Goal: Task Accomplishment & Management: Complete application form

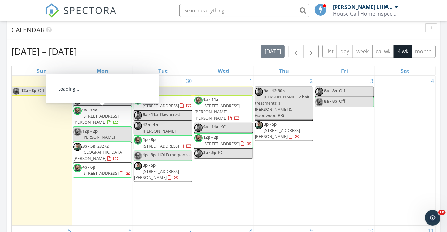
scroll to position [600, 456]
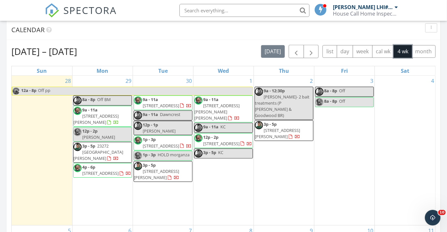
click at [219, 184] on div "1 9a - 11a 2505 Trotter Dr, Baker 70714 9a - 11a KC 12p - 2p 7513 Quorum Dr, Ba…" at bounding box center [223, 150] width 60 height 149
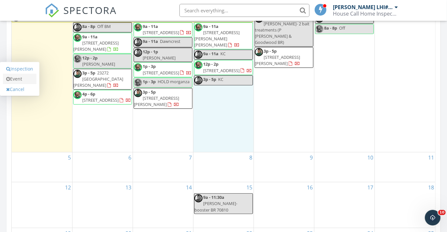
scroll to position [325, 0]
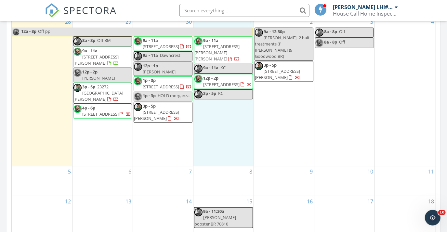
click at [111, 154] on div "29 8a - 8p Off BM 9a - 11a 25299 Burlington Dr, Denham Springs 70726 12p - 2p B…" at bounding box center [102, 91] width 60 height 149
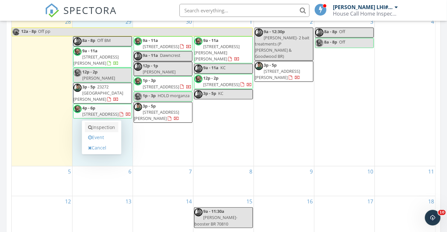
click at [114, 131] on link "Inspection" at bounding box center [101, 127] width 33 height 10
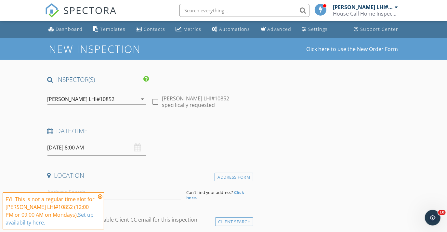
click at [108, 149] on input "[DATE] 8:00 AM" at bounding box center [96, 148] width 99 height 16
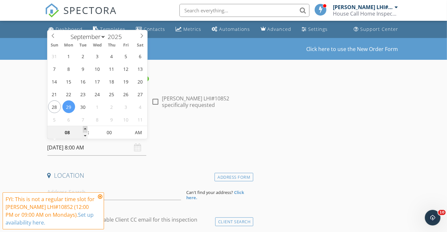
type input "09/29/2025 9:00 AM"
type input "09"
click at [85, 126] on span at bounding box center [85, 129] width 5 height 6
type input "09/29/2025 10:00 AM"
type input "10"
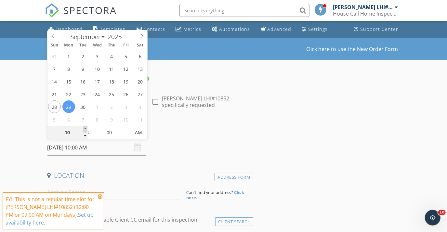
click at [85, 126] on span at bounding box center [85, 129] width 5 height 6
type input "09/29/2025 11:00 AM"
type input "11"
click at [85, 126] on span at bounding box center [85, 129] width 5 height 6
type input "[DATE] 12:00 PM"
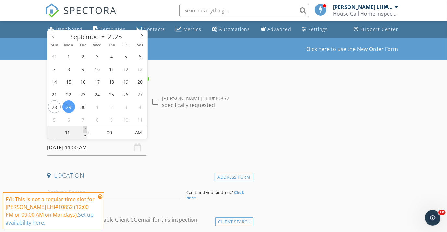
type input "12"
click at [85, 126] on span at bounding box center [85, 129] width 5 height 6
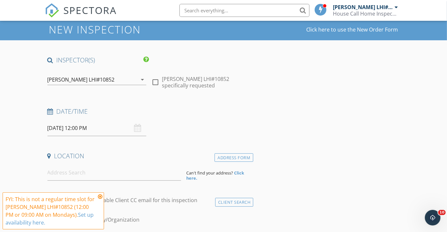
scroll to position [29, 0]
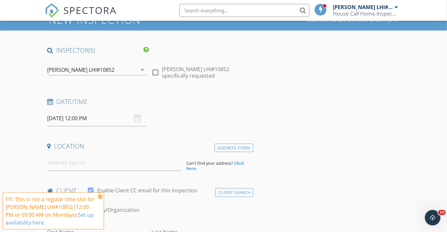
click at [100, 197] on icon at bounding box center [100, 196] width 5 height 5
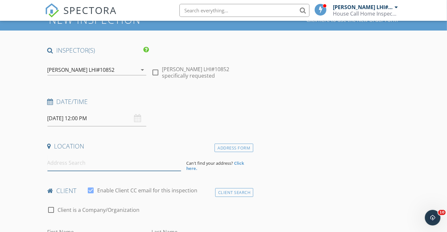
click at [92, 164] on input at bounding box center [114, 163] width 134 height 16
click at [75, 162] on input at bounding box center [114, 163] width 134 height 16
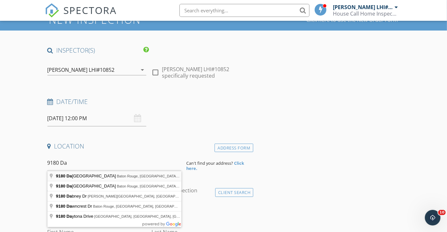
type input "9180 Dancy Avenue, Baton Rouge, LA, USA"
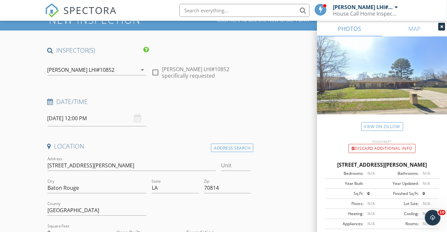
scroll to position [88, 0]
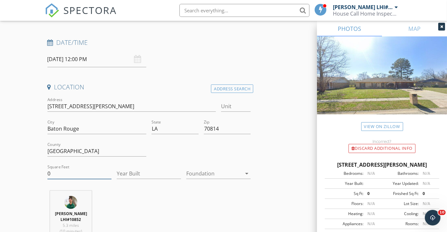
click at [72, 174] on input "0" at bounding box center [79, 173] width 64 height 11
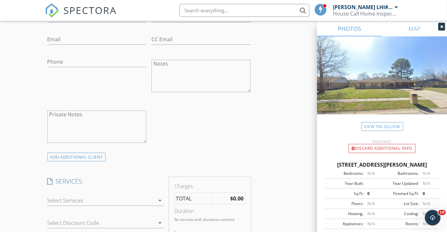
scroll to position [413, 0]
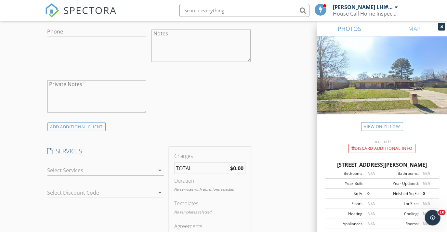
type input "-2"
click at [77, 175] on div at bounding box center [100, 170] width 107 height 10
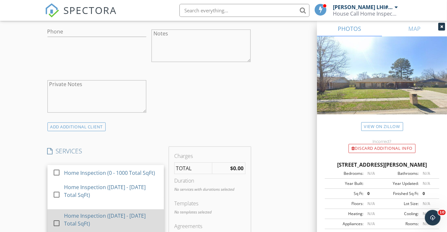
click at [98, 225] on div "Home Inspection ([DATE] - [DATE] Total SqFt)" at bounding box center [111, 220] width 95 height 16
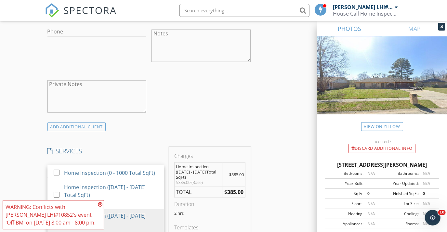
click at [221, 104] on div "check_box_outline_blank Client is a Company/Organization First Name Last Name E…" at bounding box center [149, 38] width 208 height 168
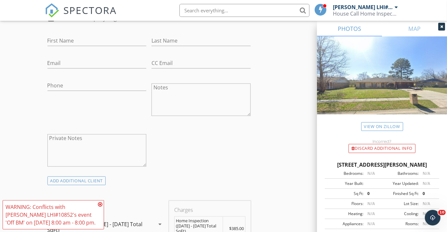
scroll to position [325, 0]
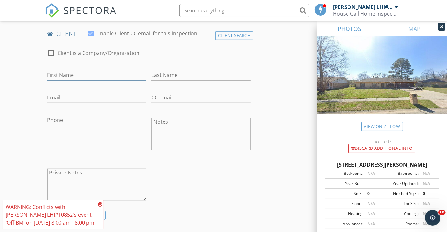
click at [77, 79] on input "First Name" at bounding box center [96, 75] width 99 height 11
type input "Davina &Terrell"
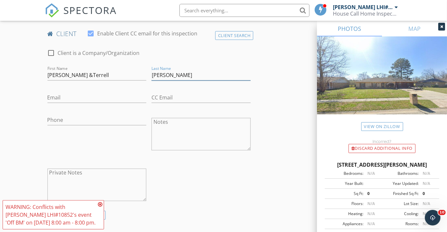
type input "Craig"
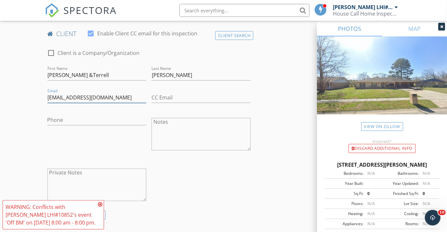
type input "monetwalls@gmail.com"
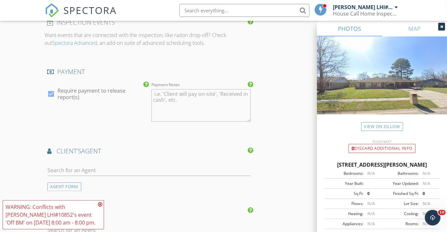
scroll to position [767, 0]
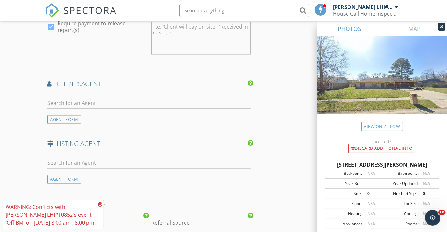
type input "225-508-1327"
click at [129, 102] on input "text" at bounding box center [148, 103] width 203 height 11
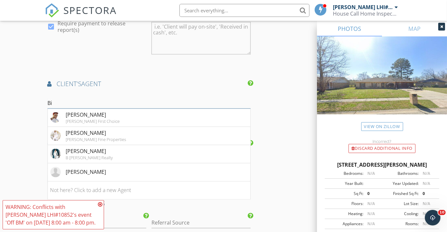
type input "B"
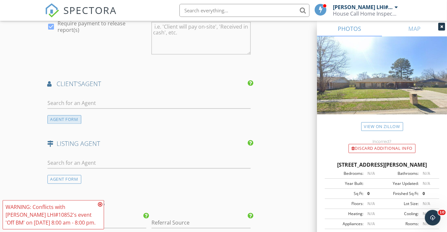
click at [74, 119] on div "AGENT FORM" at bounding box center [64, 119] width 34 height 9
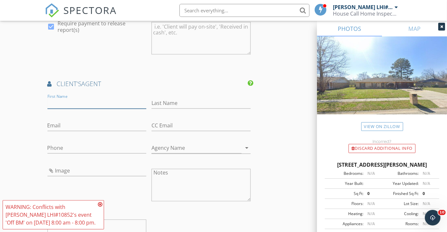
click at [73, 98] on input "First Name" at bounding box center [96, 103] width 99 height 11
type input "Bianca"
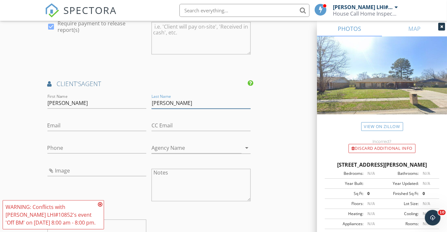
type input "Turner"
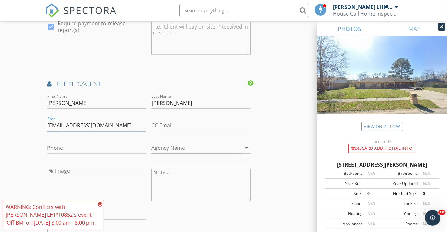
type input "biancaturnerrealtor@gmail.com"
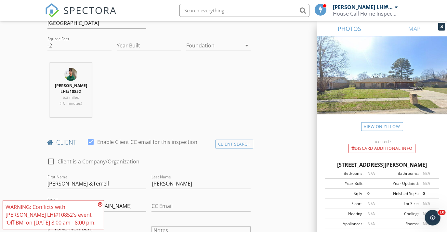
scroll to position [207, 0]
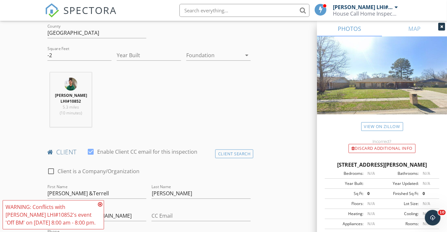
type input "225-590-1481"
click at [69, 56] on input "-2" at bounding box center [79, 55] width 64 height 11
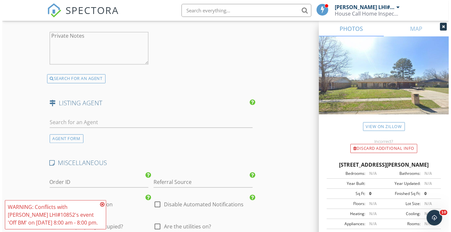
scroll to position [1151, 0]
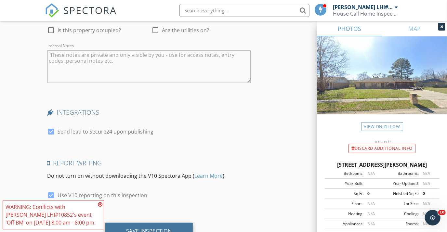
click at [178, 227] on div "Save Inspection" at bounding box center [148, 231] width 87 height 18
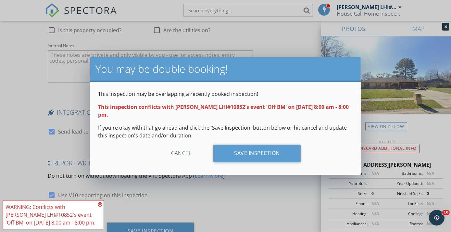
click at [292, 131] on p "If you're okay with that go ahead and click the 'Save Inspection' button below …" at bounding box center [225, 132] width 255 height 16
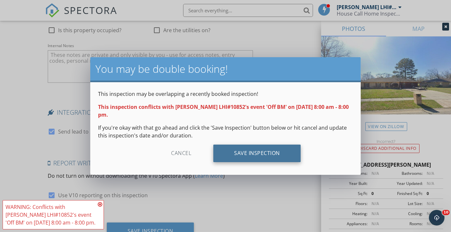
click at [284, 146] on div "Save Inspection" at bounding box center [256, 154] width 87 height 18
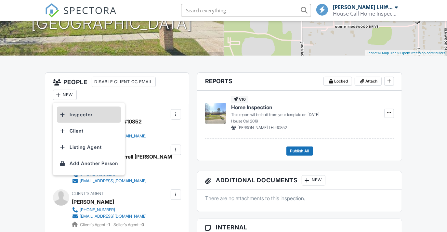
click at [77, 112] on li "Inspector" at bounding box center [89, 115] width 64 height 16
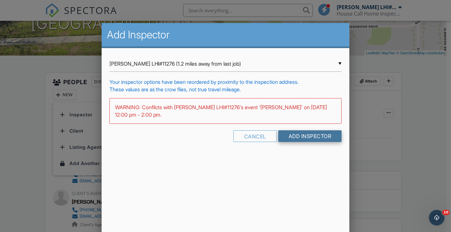
click at [313, 133] on input "Add Inspector" at bounding box center [310, 136] width 64 height 12
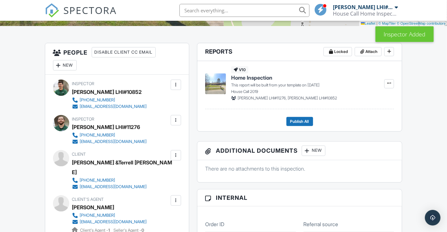
click at [174, 86] on div at bounding box center [175, 85] width 6 height 6
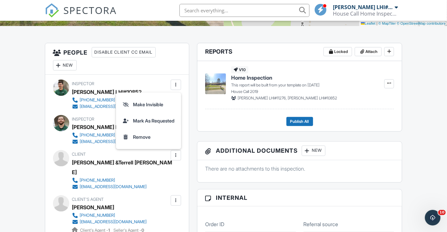
click at [174, 153] on div at bounding box center [175, 155] width 6 height 6
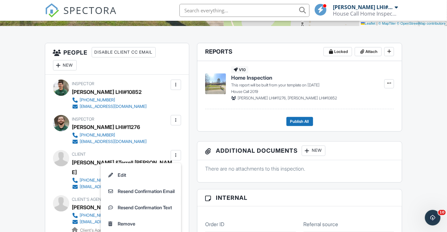
click at [174, 121] on div at bounding box center [175, 120] width 6 height 6
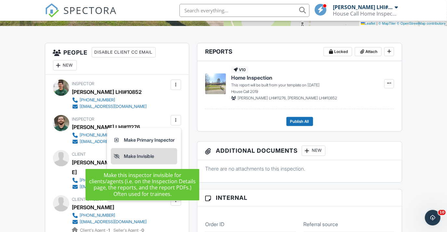
click at [156, 157] on li "Make Invisible" at bounding box center [144, 156] width 66 height 16
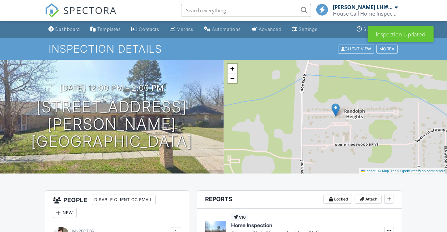
click at [66, 27] on div "Dashboard" at bounding box center [68, 29] width 25 height 6
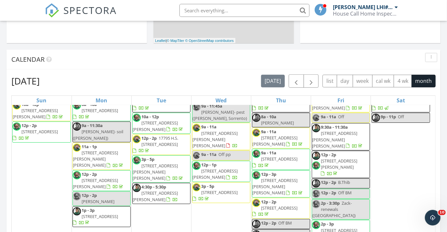
scroll to position [325, 0]
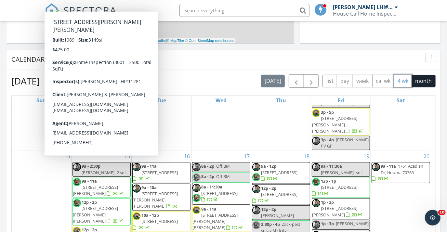
click at [398, 80] on button "4 wk" at bounding box center [402, 81] width 18 height 13
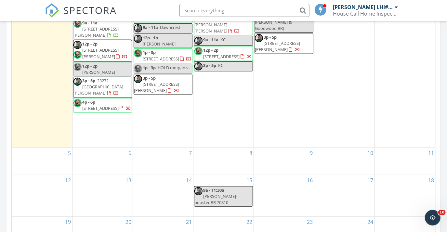
scroll to position [354, 0]
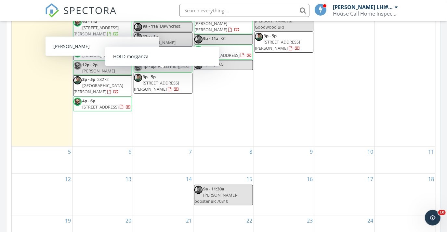
click at [115, 135] on div "29 8a - 8p Off BM 9a - 11a [STREET_ADDRESS][PERSON_NAME] 12p - 2p [STREET_ADDRE…" at bounding box center [102, 66] width 60 height 159
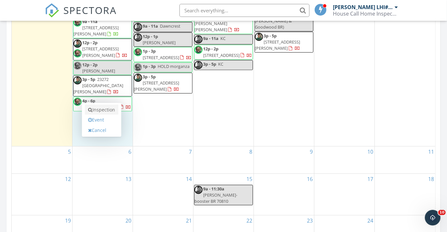
click at [117, 110] on link "Inspection" at bounding box center [101, 110] width 33 height 10
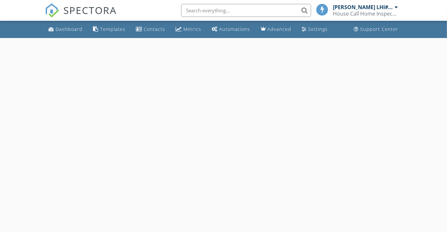
select select "8"
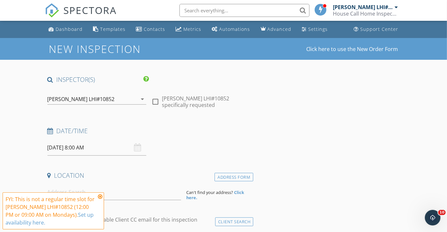
click at [96, 151] on input "[DATE] 8:00 AM" at bounding box center [96, 148] width 99 height 16
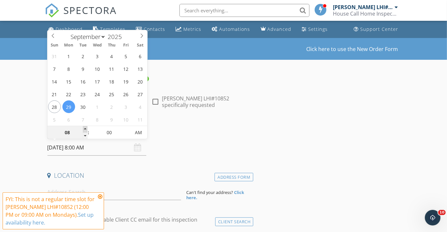
type input "09"
type input "[DATE] 9:00 AM"
click at [84, 128] on span at bounding box center [85, 129] width 5 height 6
type input "10"
type input "[DATE] 10:00 AM"
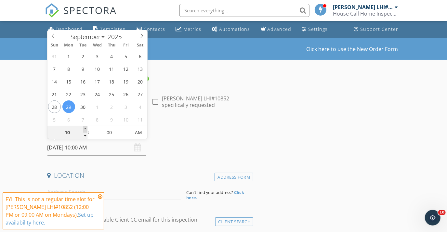
click at [84, 128] on span at bounding box center [85, 129] width 5 height 6
type input "11"
type input "09/29/2025 11:00 AM"
click at [84, 128] on span at bounding box center [85, 129] width 5 height 6
type input "12"
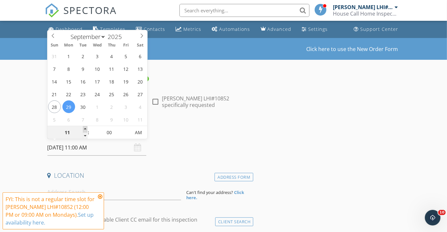
type input "[DATE] 12:00 PM"
click at [84, 128] on span at bounding box center [85, 129] width 5 height 6
click at [221, 128] on h4 "Date/Time" at bounding box center [148, 131] width 203 height 8
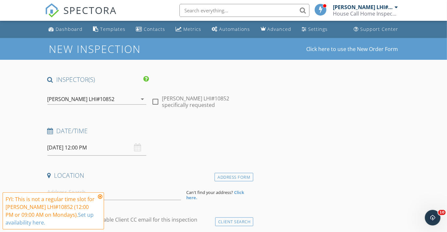
click at [98, 196] on icon at bounding box center [100, 196] width 5 height 5
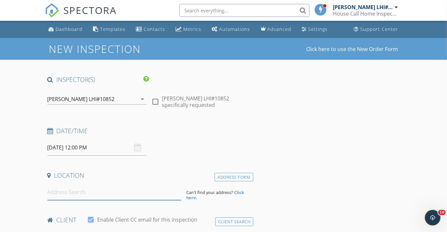
click at [100, 191] on input at bounding box center [114, 192] width 134 height 16
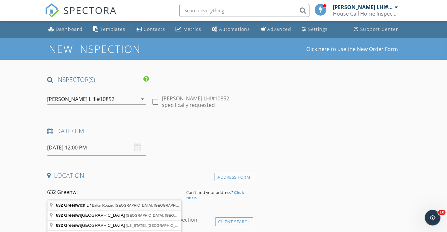
type input "632 Greenwich Dr, Baton Rouge, LA, USA"
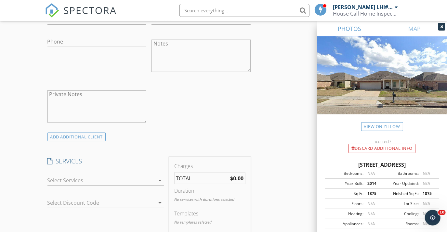
scroll to position [413, 0]
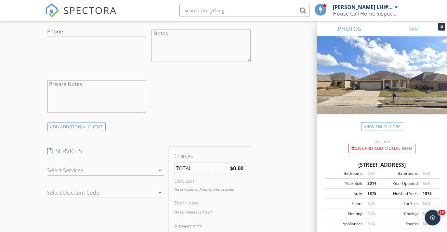
click at [130, 171] on div at bounding box center [100, 170] width 107 height 10
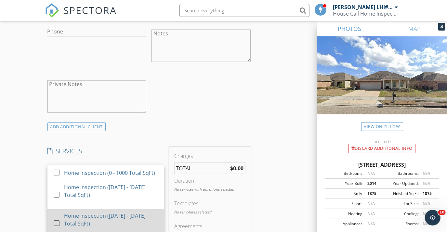
click at [112, 223] on div "Home Inspection ([DATE] - [DATE] Total SqFt)" at bounding box center [111, 220] width 95 height 16
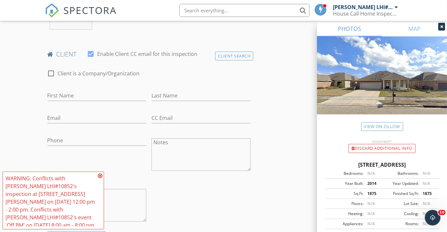
scroll to position [266, 0]
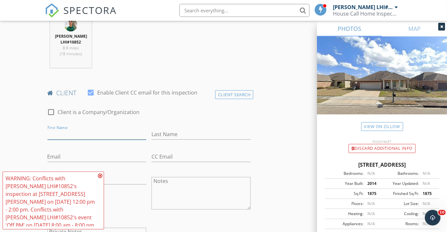
click at [85, 139] on input "First Name" at bounding box center [96, 134] width 99 height 11
type input "Lian"
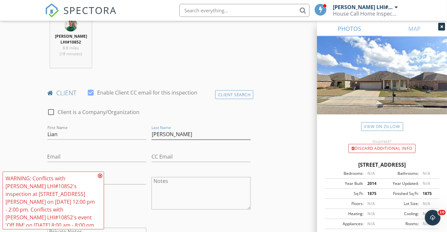
type input "Yi He"
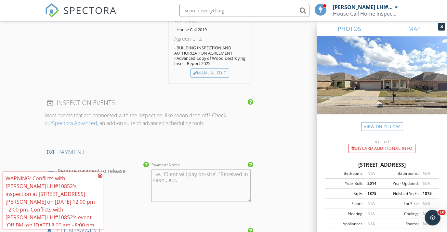
scroll to position [738, 0]
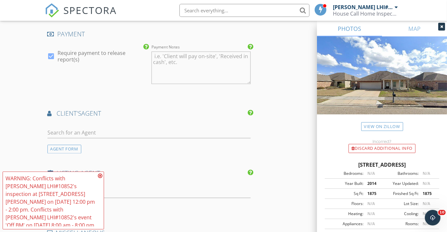
type input "lianyi7754818@gmail.com"
click at [92, 132] on input "text" at bounding box center [148, 133] width 203 height 11
type input "candy"
click at [89, 146] on div "Candy Yang" at bounding box center [86, 145] width 40 height 8
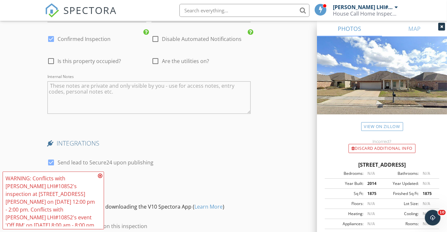
scroll to position [1179, 0]
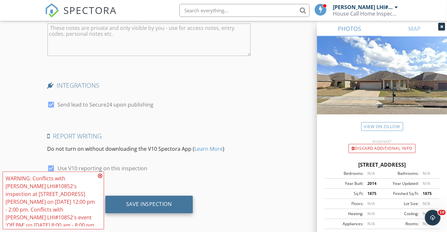
click at [154, 205] on div "Save Inspection" at bounding box center [149, 204] width 46 height 6
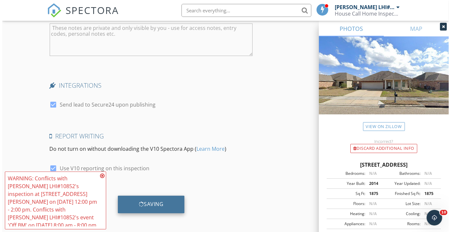
scroll to position [1174, 0]
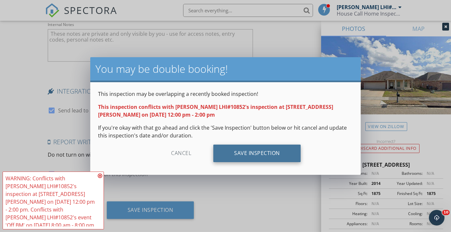
click at [272, 155] on div "Save Inspection" at bounding box center [256, 154] width 87 height 18
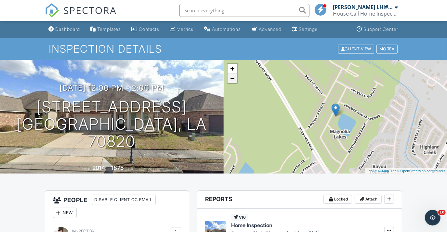
click at [231, 82] on link "−" at bounding box center [232, 78] width 10 height 10
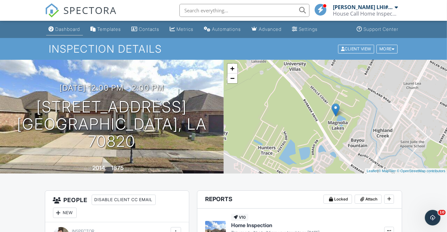
click at [71, 31] on div "Dashboard" at bounding box center [68, 29] width 25 height 6
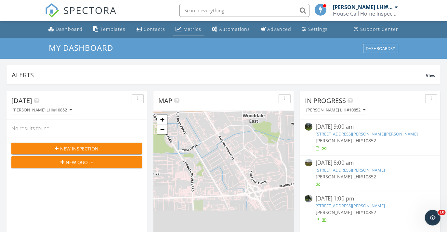
click at [180, 27] on link "Metrics" at bounding box center [188, 29] width 31 height 12
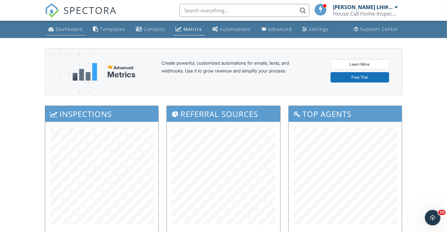
click at [63, 32] on div "Dashboard" at bounding box center [69, 29] width 27 height 6
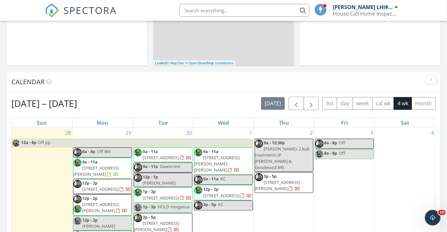
scroll to position [207, 0]
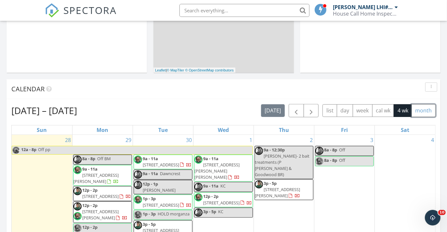
click at [423, 111] on button "month" at bounding box center [423, 110] width 24 height 13
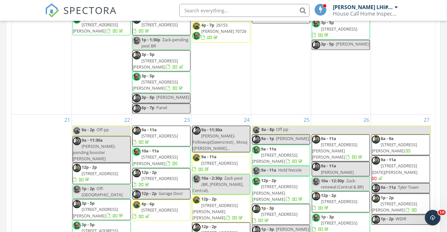
scroll to position [449, 0]
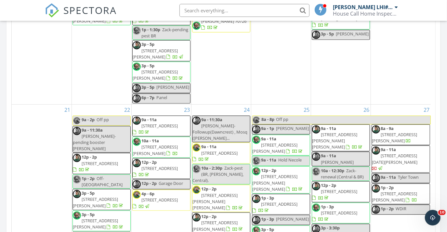
click at [390, 153] on span "721 Rue Saint Michael, Terrytown 70056" at bounding box center [394, 159] width 45 height 12
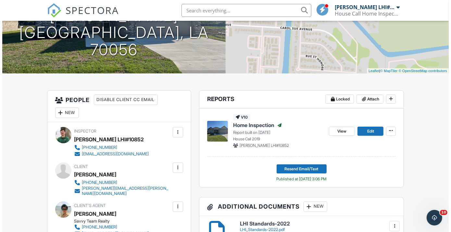
scroll to position [149, 0]
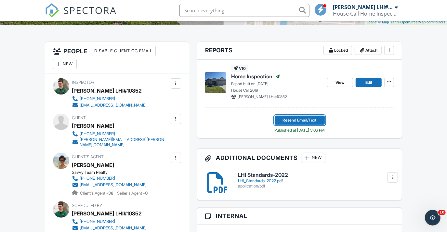
click at [303, 118] on span "Resend Email/Text" at bounding box center [300, 120] width 34 height 6
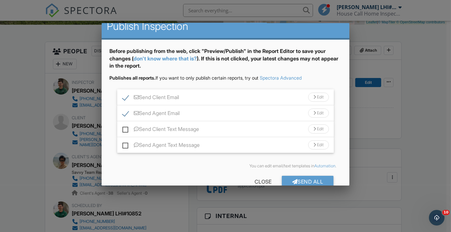
scroll to position [22, 0]
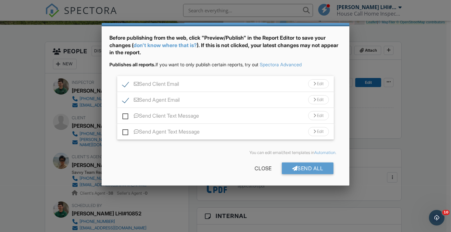
click at [316, 164] on div "Send All" at bounding box center [308, 168] width 52 height 12
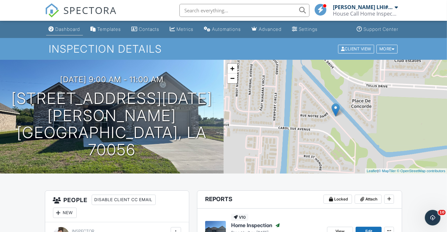
click at [66, 29] on div "Dashboard" at bounding box center [68, 29] width 25 height 6
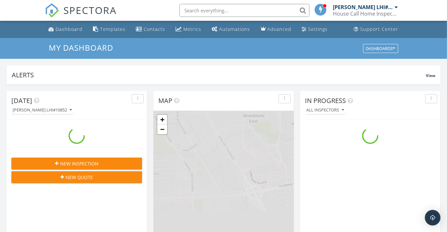
scroll to position [600, 456]
